Goal: Task Accomplishment & Management: Manage account settings

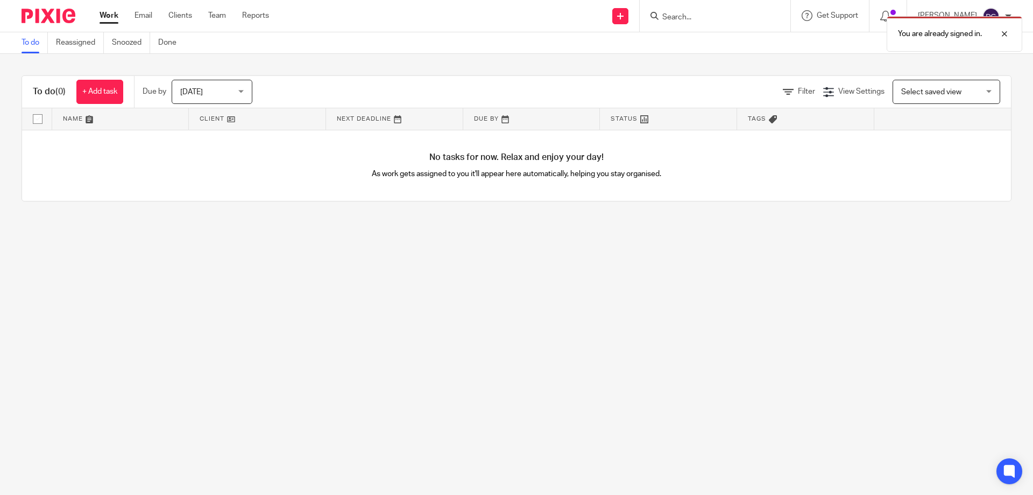
click at [207, 13] on ul "Work Email Clients Team Reports" at bounding box center [193, 15] width 186 height 11
click at [211, 14] on link "Team" at bounding box center [217, 15] width 18 height 11
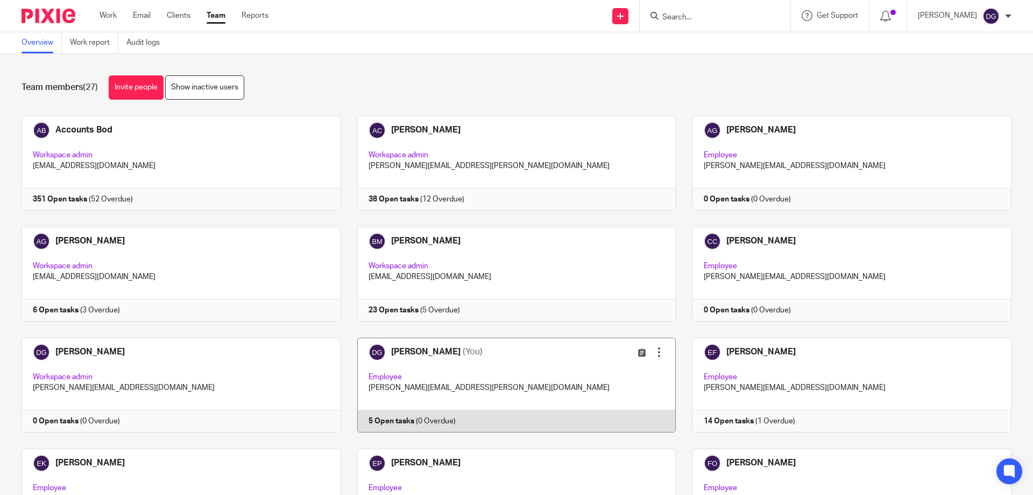
click at [412, 348] on link at bounding box center [509, 384] width 336 height 95
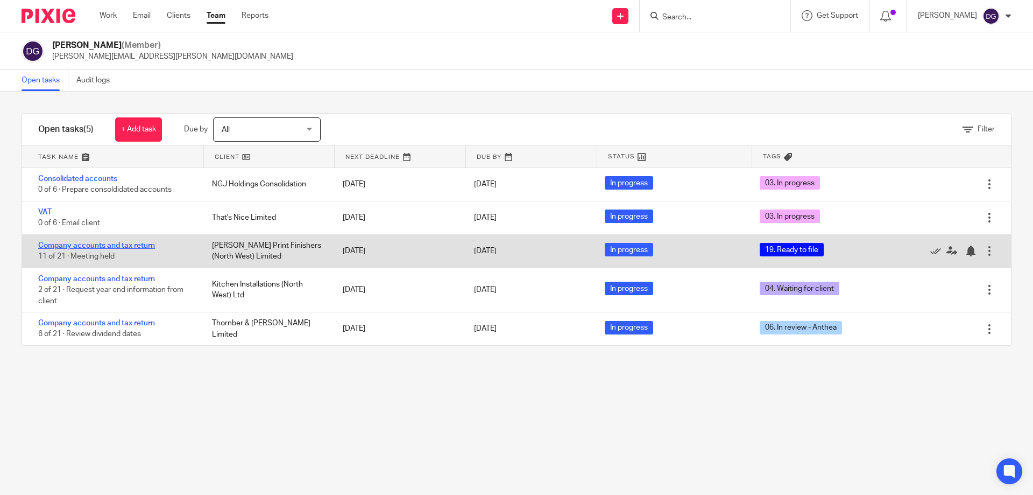
click at [72, 244] on link "Company accounts and tax return" at bounding box center [96, 246] width 117 height 8
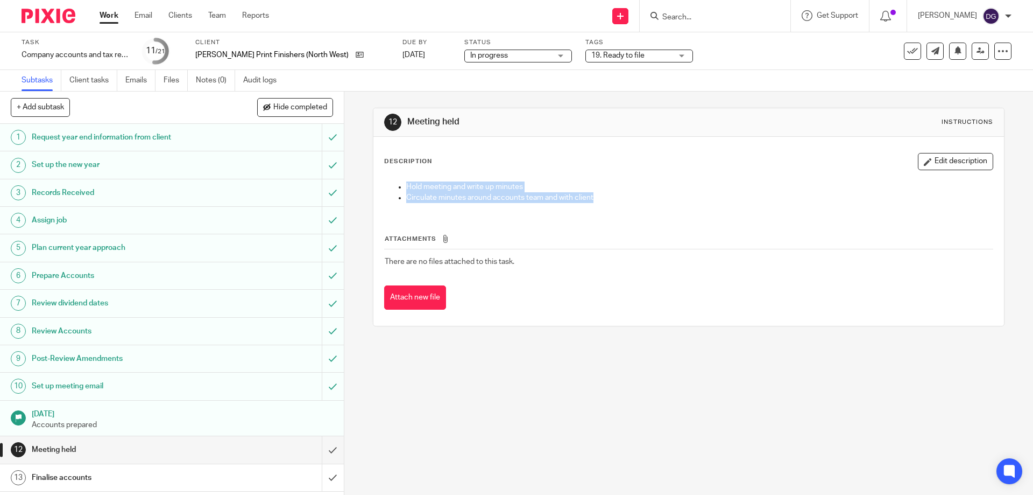
drag, startPoint x: 342, startPoint y: 170, endPoint x: 343, endPoint y: 364, distance: 194.3
click at [344, 364] on div "12 Meeting held Instructions Description Edit description Hold meeting and writ…" at bounding box center [688, 292] width 689 height 403
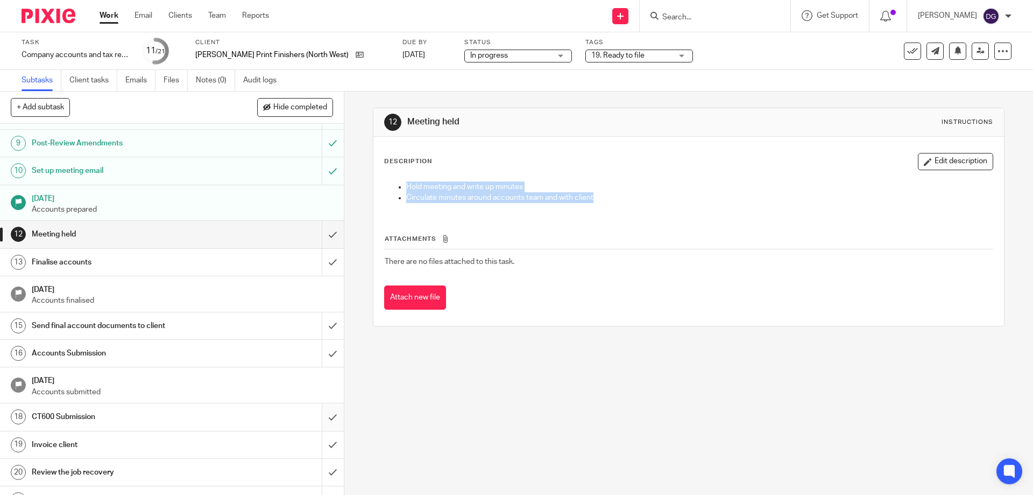
scroll to position [218, 0]
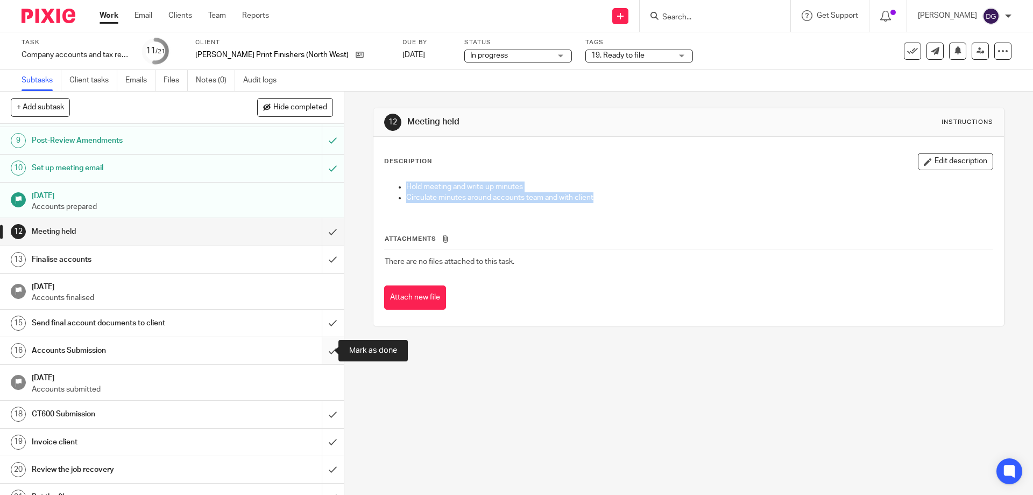
click at [323, 345] on input "submit" at bounding box center [172, 350] width 344 height 27
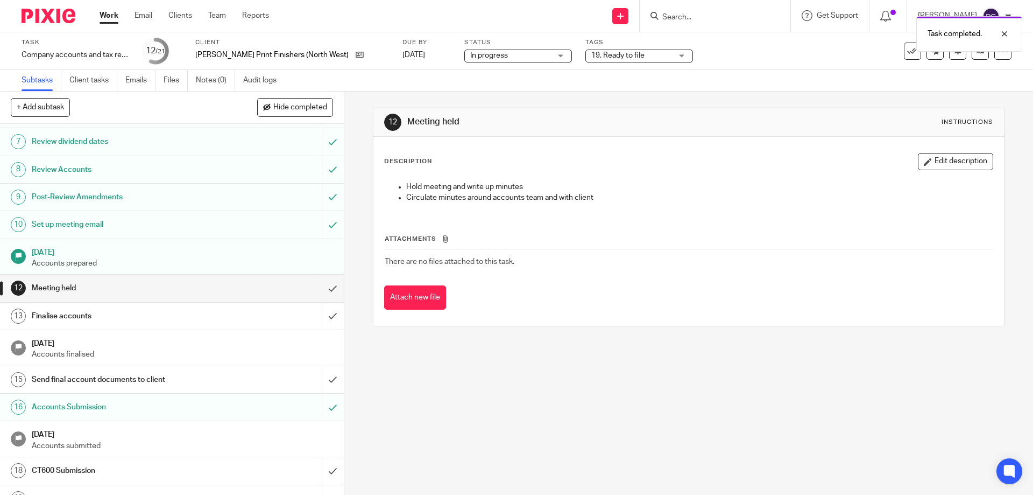
scroll to position [235, 0]
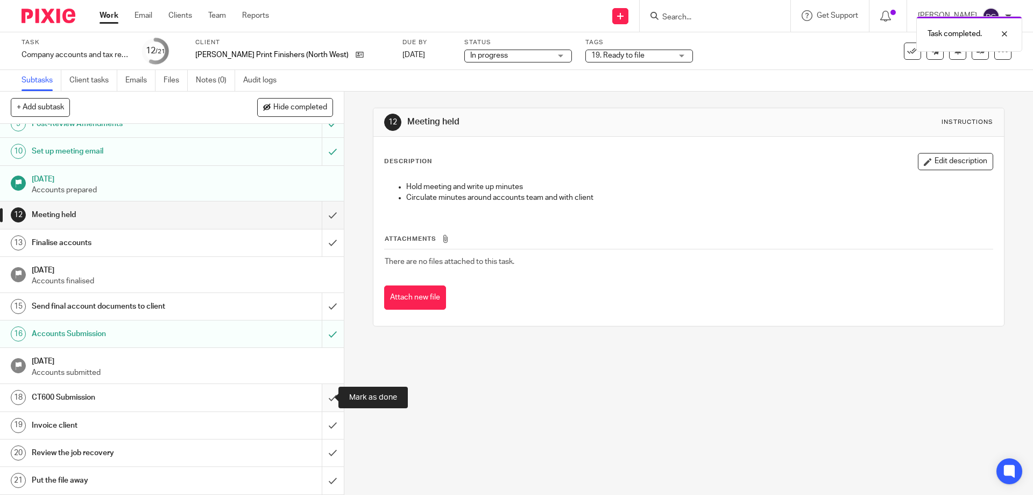
click at [314, 396] on input "submit" at bounding box center [172, 397] width 344 height 27
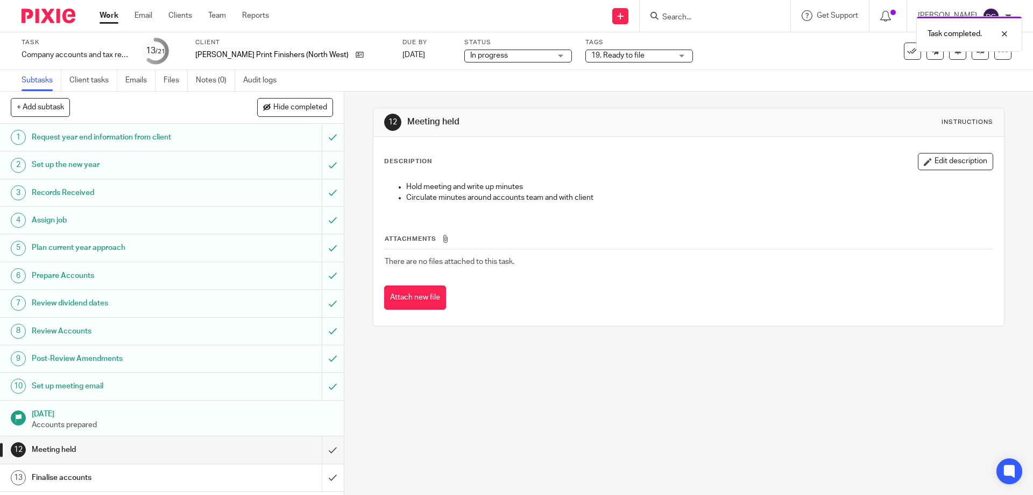
click at [653, 54] on div "19. Ready to file" at bounding box center [640, 56] width 108 height 13
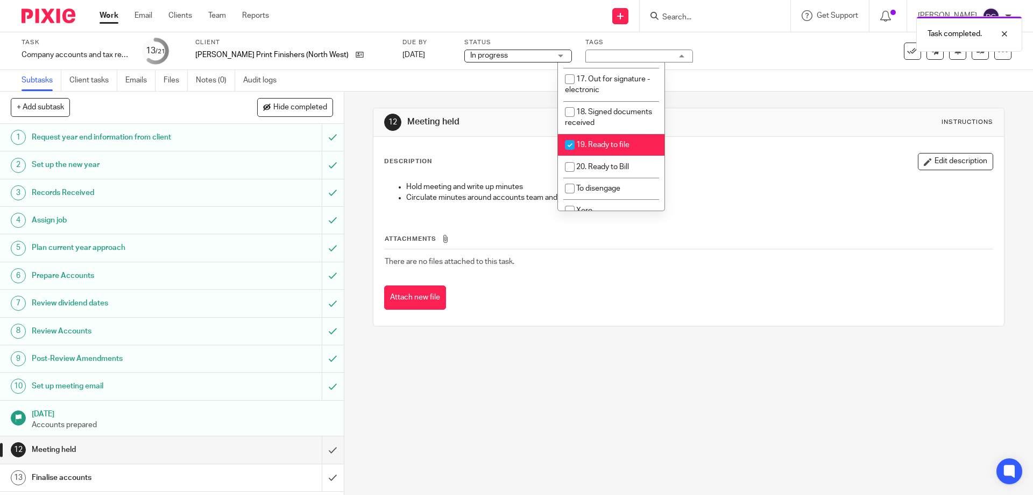
scroll to position [435, 0]
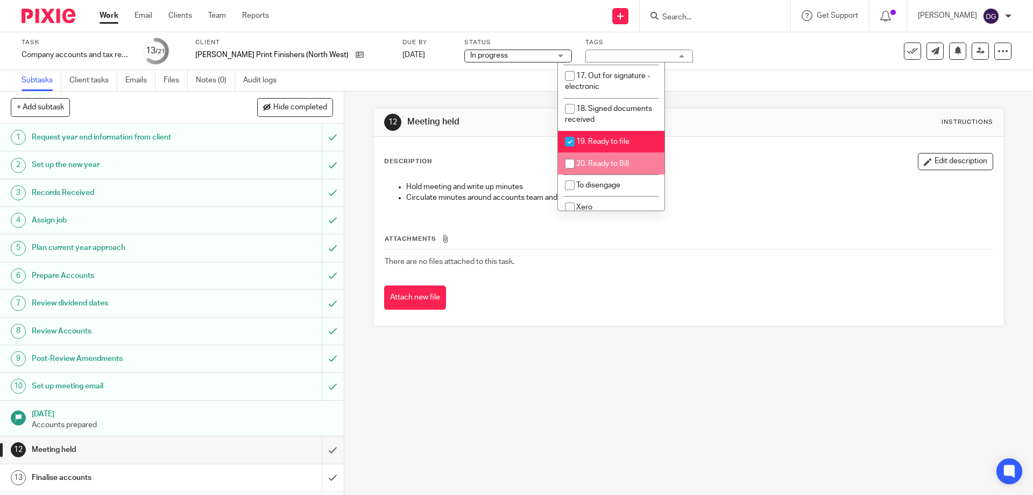
click at [574, 153] on input "checkbox" at bounding box center [570, 163] width 20 height 20
checkbox input "true"
click at [572, 131] on input "checkbox" at bounding box center [570, 141] width 20 height 20
checkbox input "false"
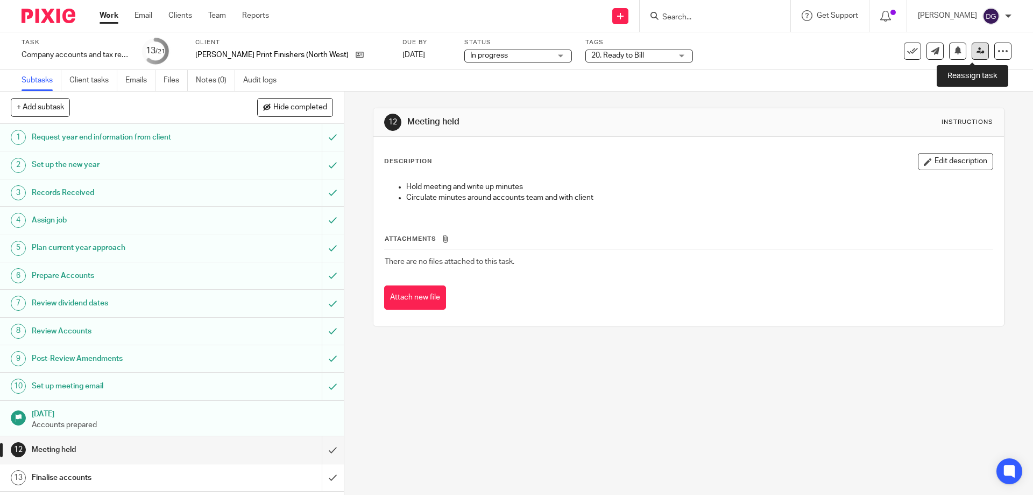
click at [978, 51] on link at bounding box center [980, 51] width 17 height 17
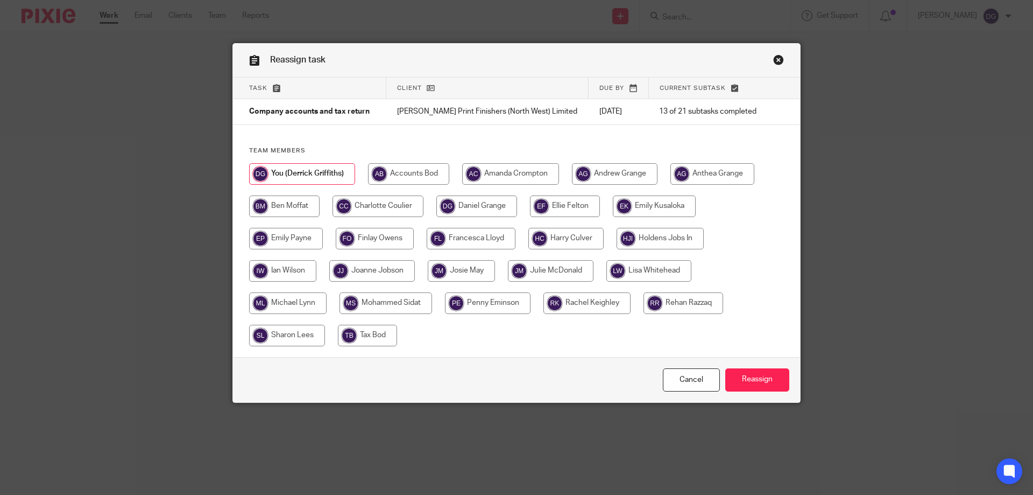
click at [519, 173] on input "radio" at bounding box center [510, 174] width 97 height 22
radio input "true"
click at [759, 376] on input "Reassign" at bounding box center [757, 379] width 64 height 23
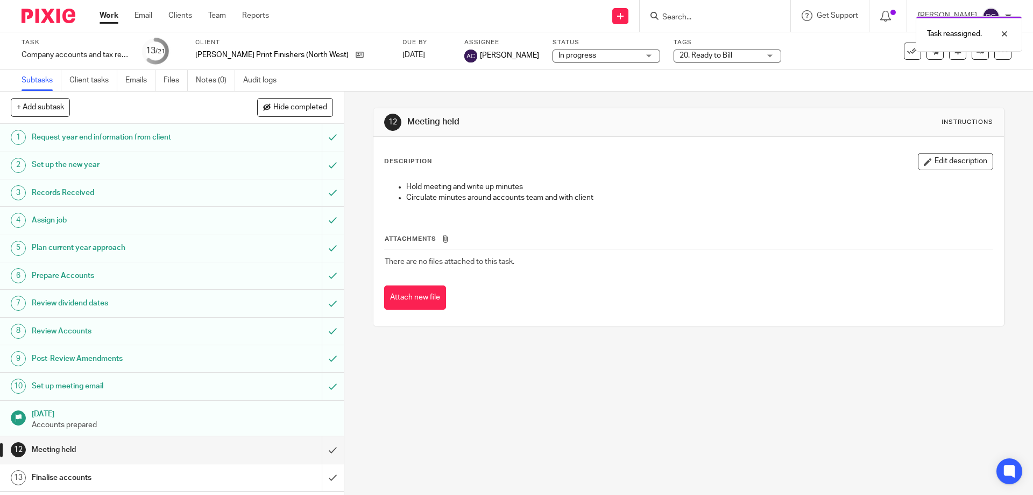
click at [219, 10] on div "Work Email Clients Team Reports Work Email Clients Team Reports Settings" at bounding box center [187, 16] width 196 height 32
click at [219, 11] on link "Team" at bounding box center [217, 15] width 18 height 11
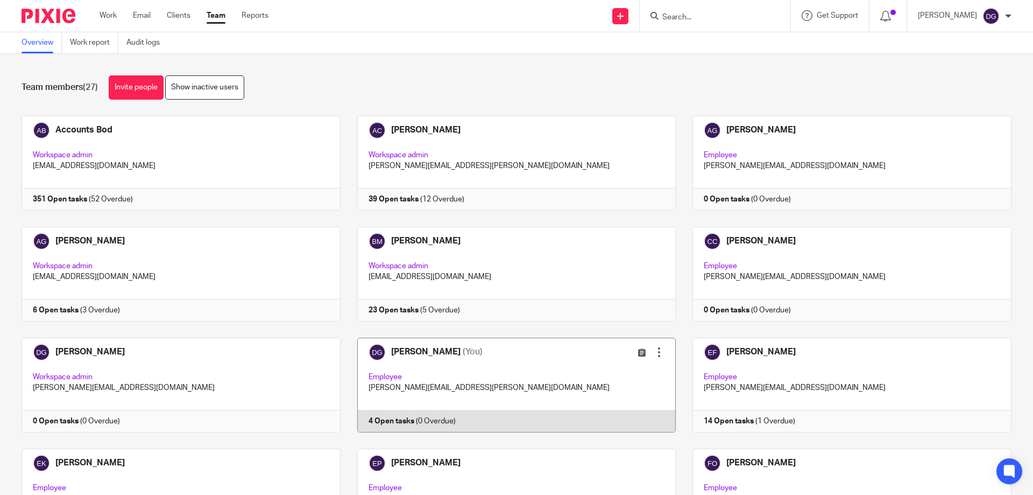
click at [424, 350] on link at bounding box center [509, 384] width 336 height 95
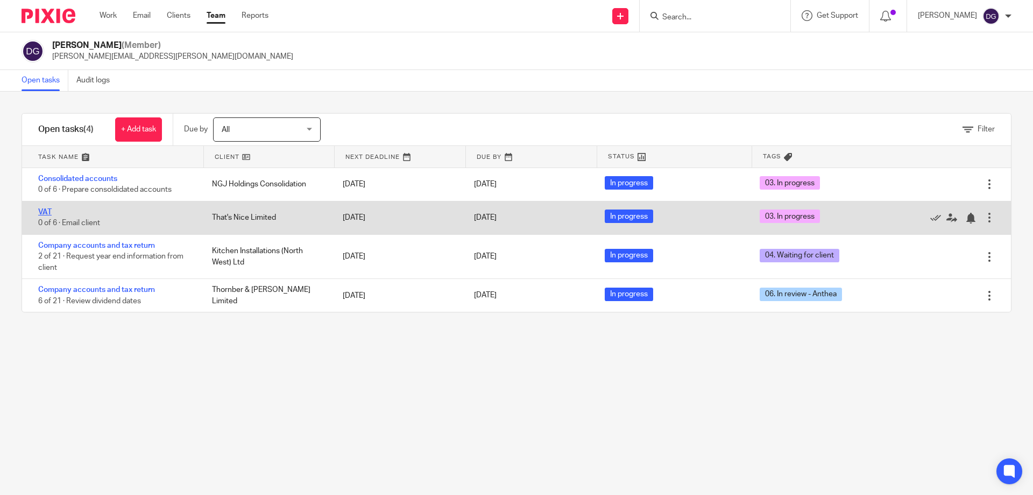
click at [48, 210] on link "VAT" at bounding box center [44, 212] width 13 height 8
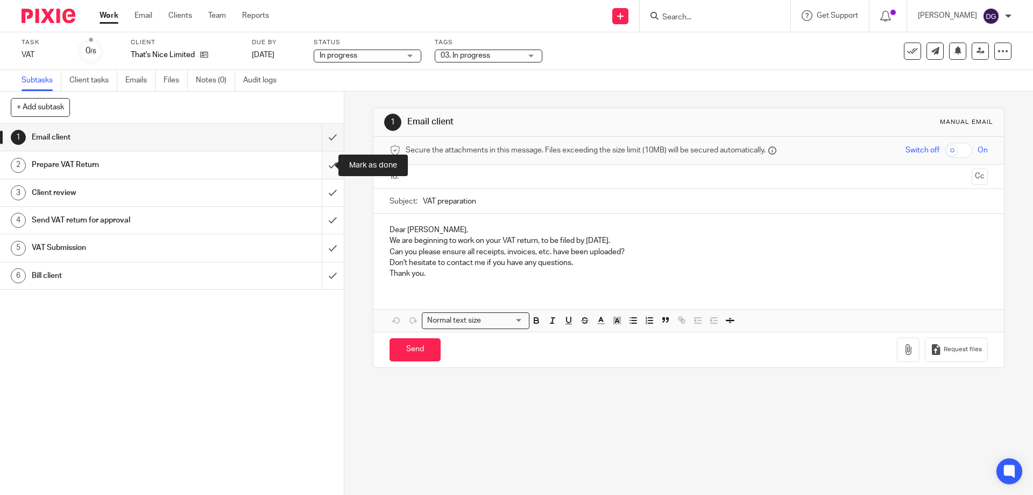
click at [323, 164] on input "submit" at bounding box center [172, 164] width 344 height 27
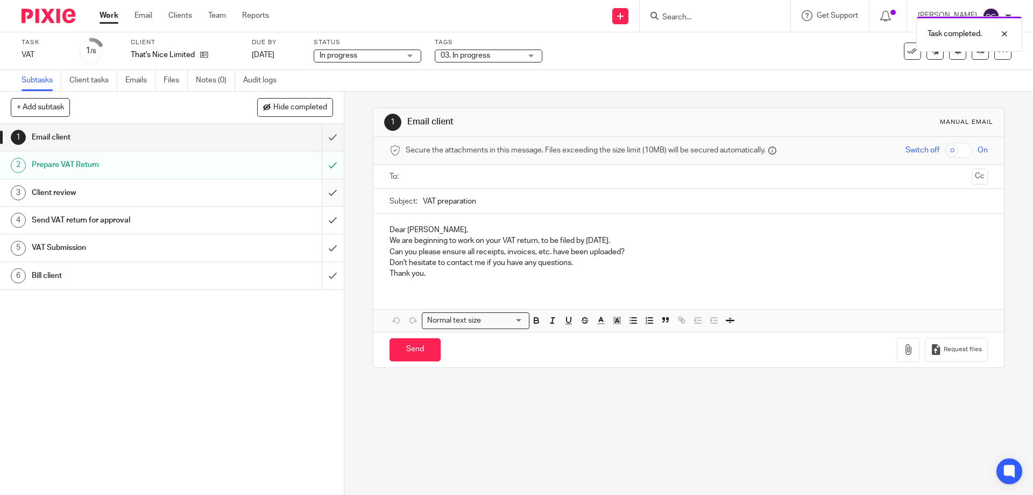
click at [323, 190] on input "submit" at bounding box center [172, 192] width 344 height 27
click at [323, 217] on input "submit" at bounding box center [172, 220] width 344 height 27
click at [319, 246] on input "submit" at bounding box center [172, 247] width 344 height 27
click at [530, 55] on div "03. In progress" at bounding box center [489, 56] width 108 height 13
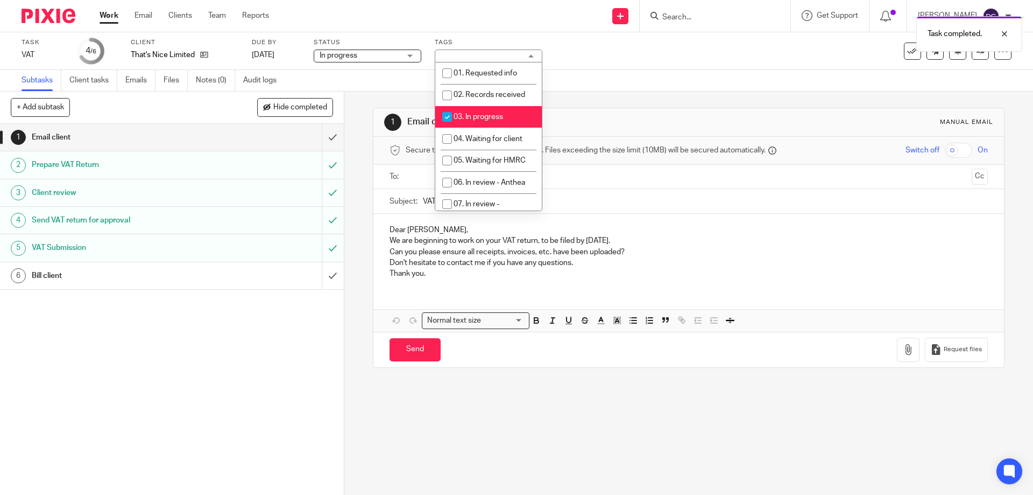
click at [449, 119] on input "checkbox" at bounding box center [447, 117] width 20 height 20
checkbox input "false"
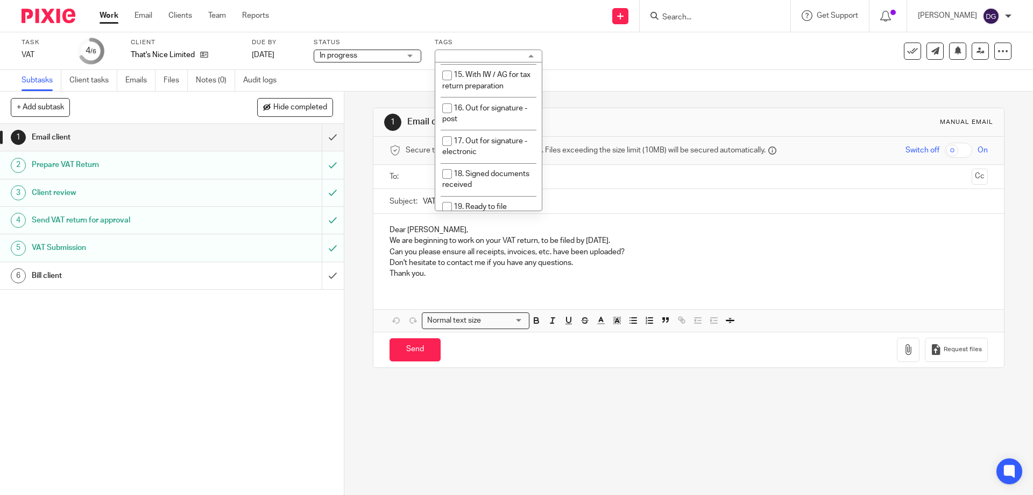
scroll to position [405, 0]
click at [447, 184] on input "checkbox" at bounding box center [447, 194] width 20 height 20
checkbox input "true"
click at [623, 358] on div "Send You have unsaved changes Request files" at bounding box center [688, 350] width 630 height 36
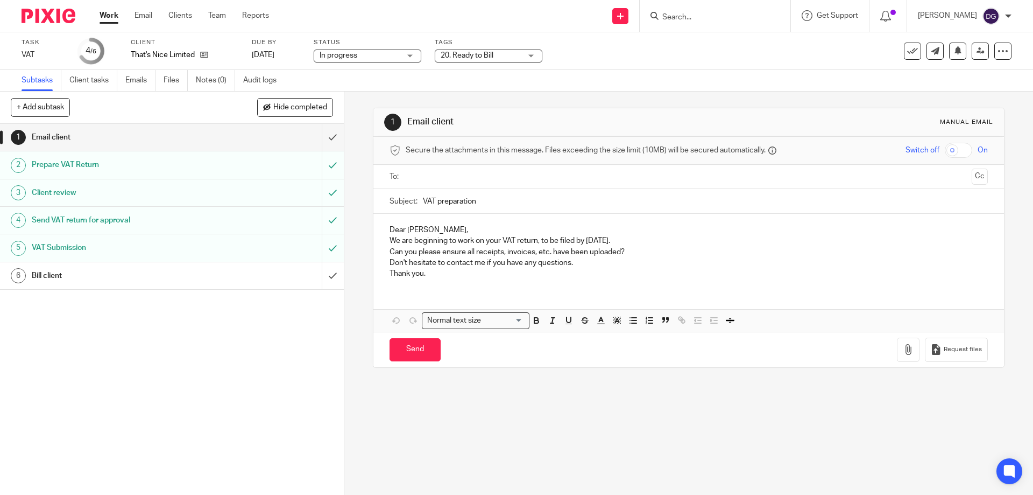
click at [660, 347] on div "Send You have unsaved changes Request files" at bounding box center [688, 350] width 630 height 36
